Goal: Task Accomplishment & Management: Use online tool/utility

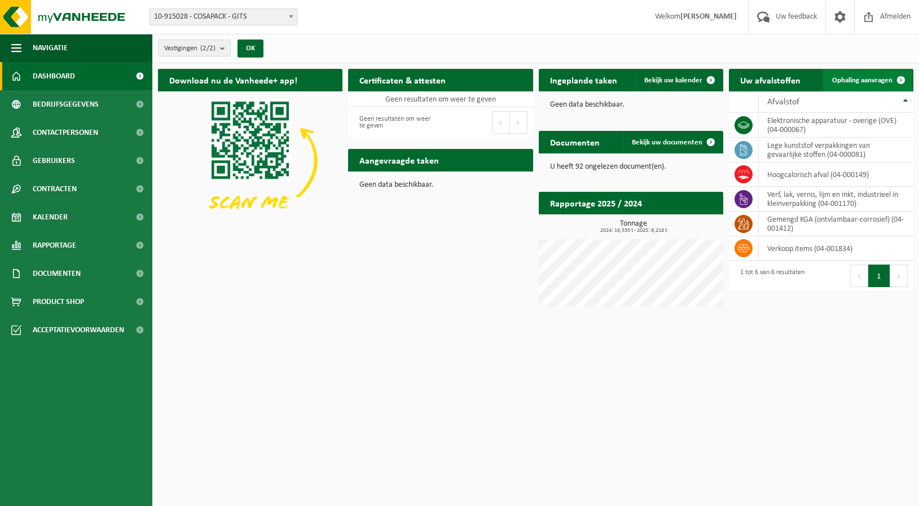
click at [871, 81] on span "Ophaling aanvragen" at bounding box center [862, 80] width 60 height 7
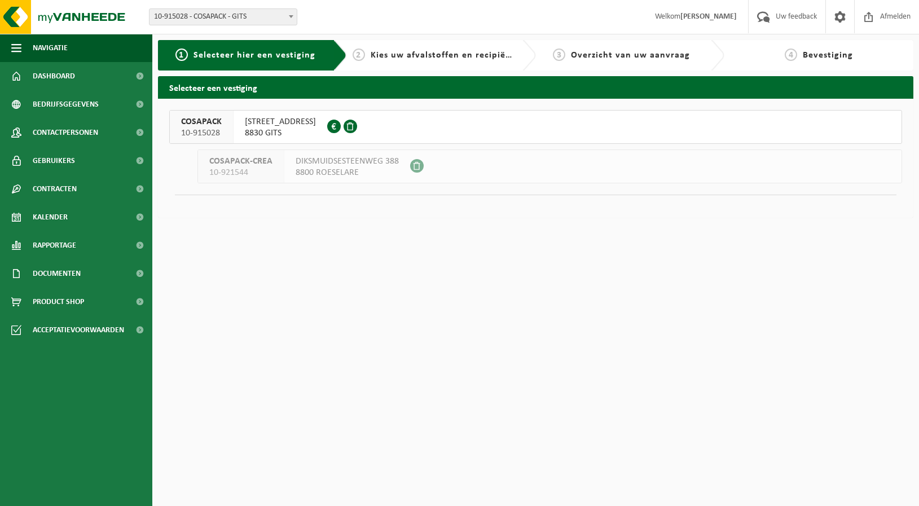
click at [278, 130] on span "8830 GITS" at bounding box center [280, 133] width 71 height 11
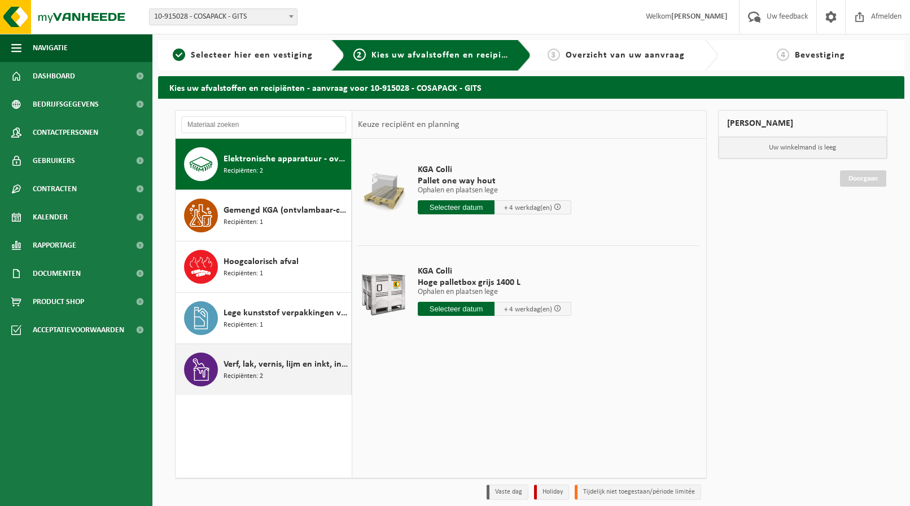
click at [265, 372] on div "Verf, lak, vernis, lijm en inkt, industrieel in kleinverpakking Recipiënten: 2" at bounding box center [285, 370] width 125 height 34
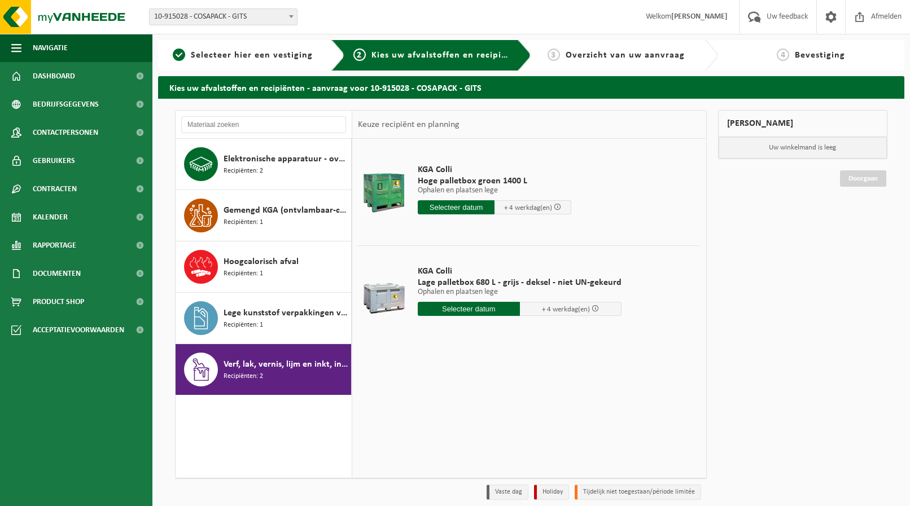
click at [471, 306] on input "text" at bounding box center [469, 309] width 102 height 14
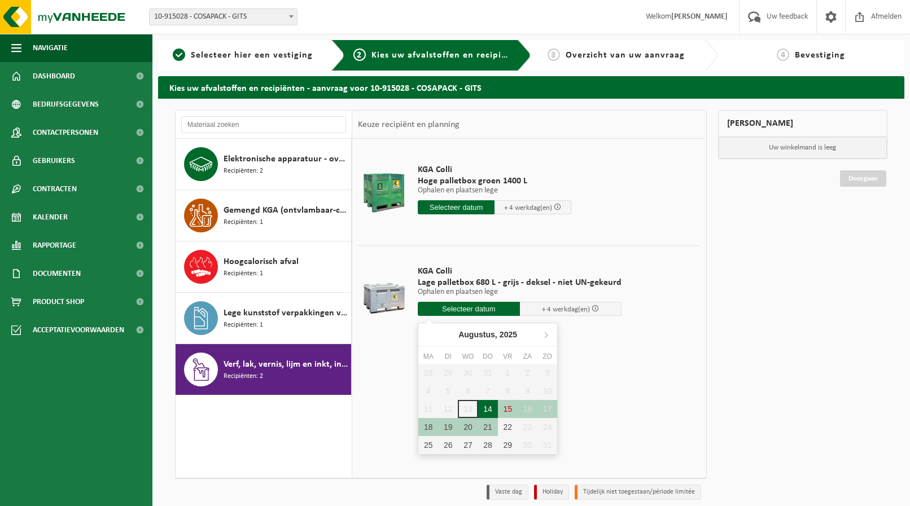
click at [489, 409] on div "14" at bounding box center [488, 409] width 20 height 18
type input "Van 2025-08-14"
type input "2025-08-14"
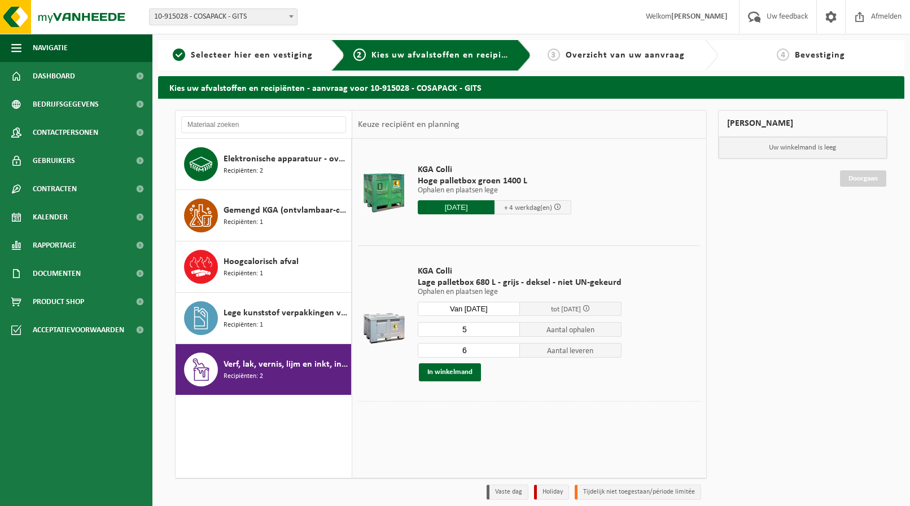
click at [510, 332] on input "5" at bounding box center [469, 329] width 102 height 15
click at [510, 332] on input "4" at bounding box center [469, 329] width 102 height 15
click at [510, 332] on input "3" at bounding box center [469, 329] width 102 height 15
type input "2"
click at [510, 332] on input "2" at bounding box center [469, 329] width 102 height 15
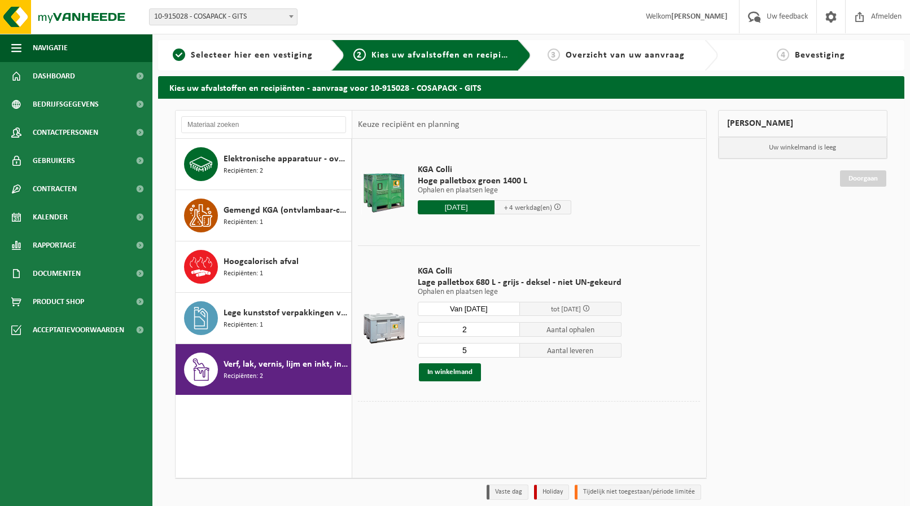
click at [512, 352] on input "5" at bounding box center [469, 350] width 102 height 15
click at [512, 352] on input "4" at bounding box center [469, 350] width 102 height 15
click at [512, 352] on input "3" at bounding box center [469, 350] width 102 height 15
type input "2"
click at [512, 352] on input "2" at bounding box center [469, 350] width 102 height 15
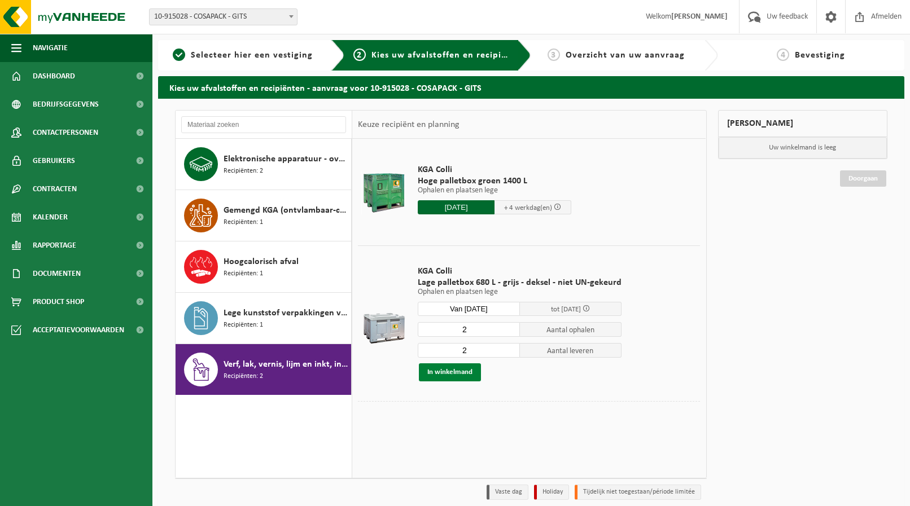
click at [455, 374] on button "In winkelmand" at bounding box center [450, 372] width 62 height 18
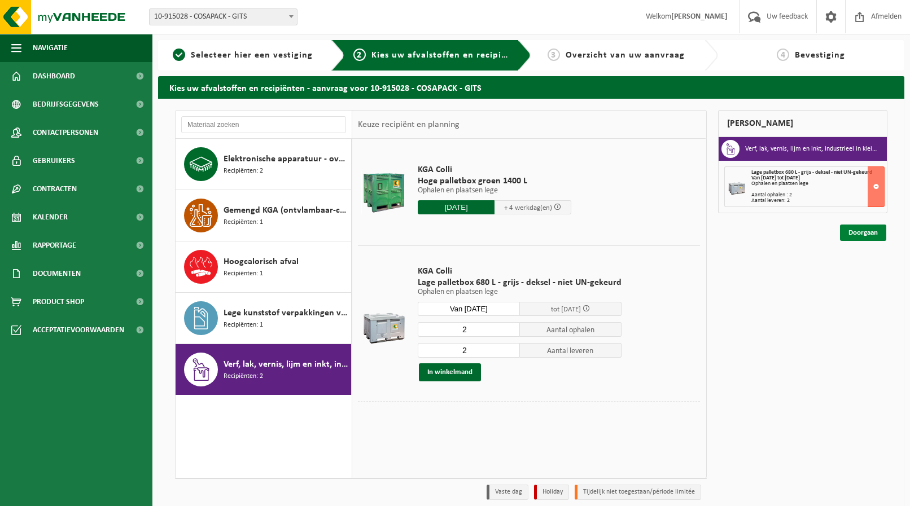
click at [858, 232] on link "Doorgaan" at bounding box center [863, 233] width 46 height 16
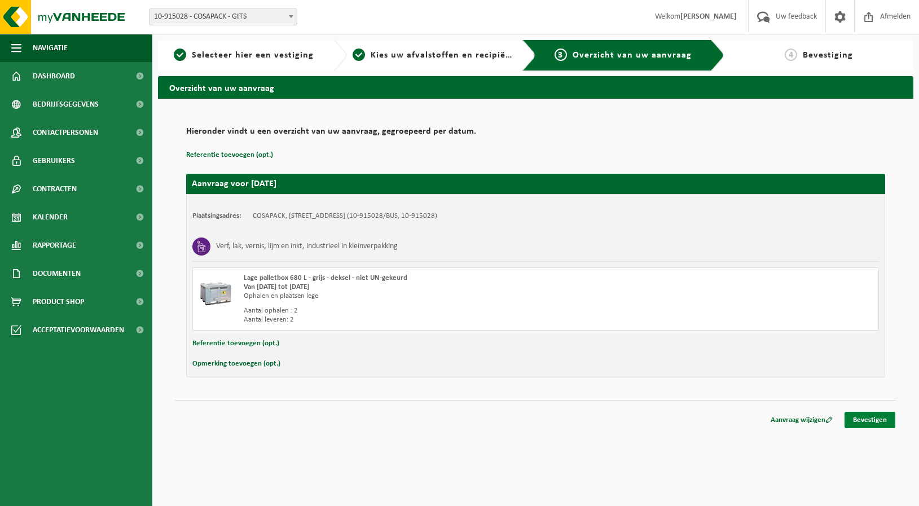
click at [870, 419] on link "Bevestigen" at bounding box center [870, 420] width 51 height 16
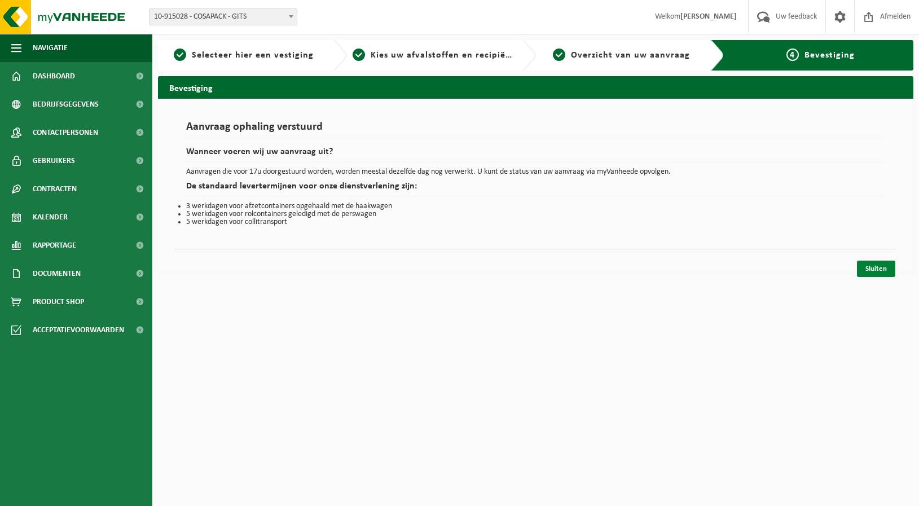
click at [884, 266] on link "Sluiten" at bounding box center [876, 269] width 38 height 16
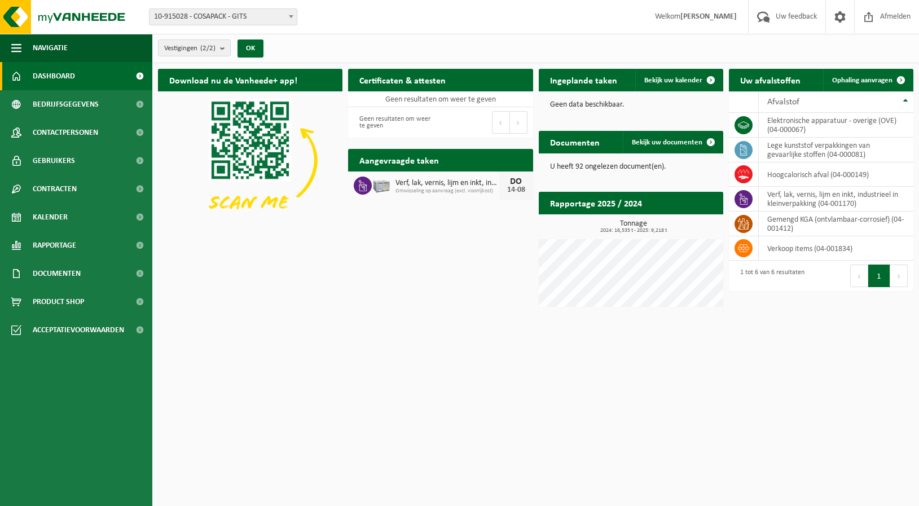
click at [589, 101] on p "Geen data beschikbaar." at bounding box center [631, 105] width 162 height 8
click at [705, 75] on span at bounding box center [711, 80] width 23 height 23
